Goal: Information Seeking & Learning: Learn about a topic

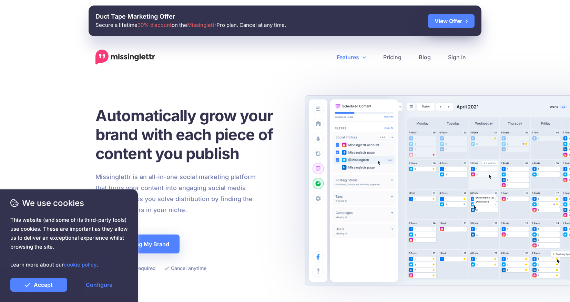
click at [359, 58] on link "Features" at bounding box center [351, 57] width 47 height 15
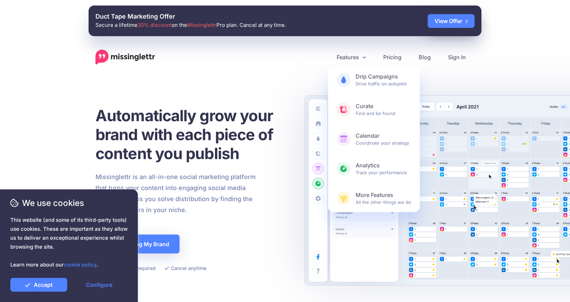
click at [483, 51] on nav "Features Drip Campaigns Drive traffic on autopilot Curate Find and be found Cal…" at bounding box center [285, 57] width 570 height 15
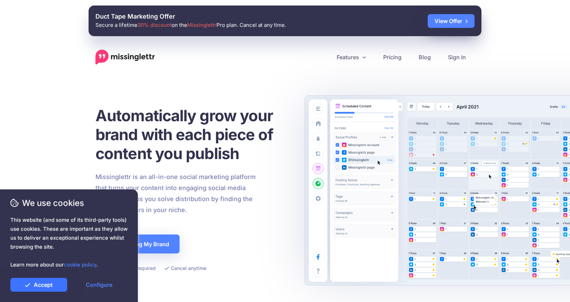
click at [44, 284] on link "Accept" at bounding box center [38, 285] width 57 height 14
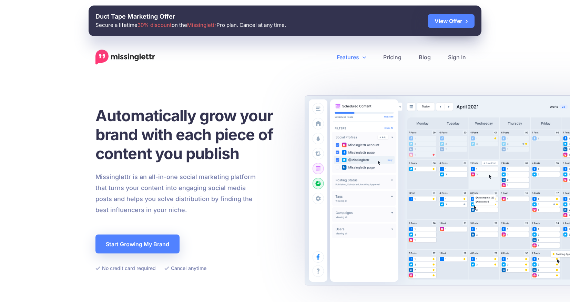
click at [355, 55] on link "Features" at bounding box center [351, 57] width 47 height 15
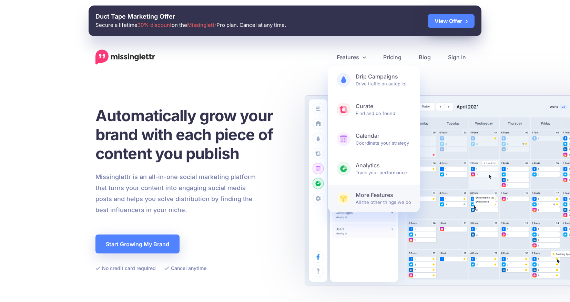
click at [388, 202] on span "More Features All the other things we do" at bounding box center [383, 199] width 55 height 14
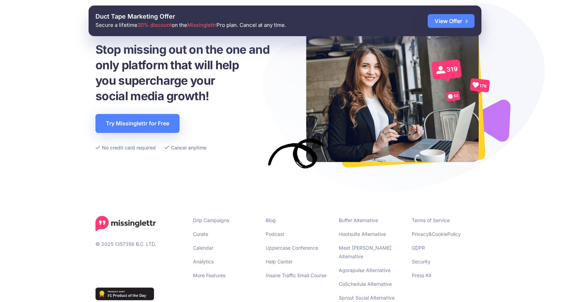
scroll to position [1034, 0]
